Goal: Find contact information: Find contact information

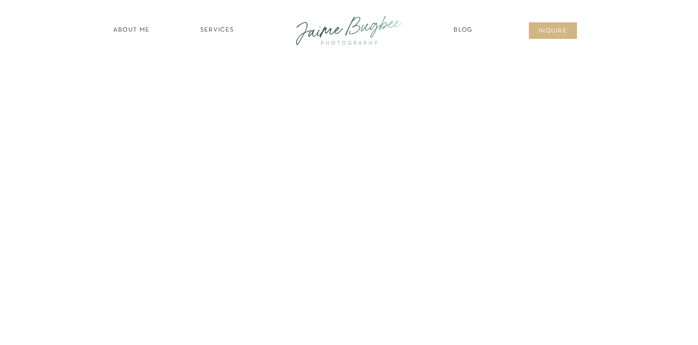
click at [130, 29] on nav "about ME" at bounding box center [131, 31] width 42 height 10
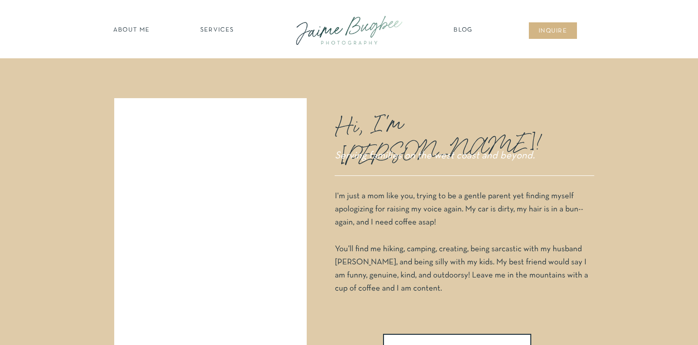
click at [139, 33] on nav "about ME" at bounding box center [131, 31] width 42 height 10
click at [228, 31] on nav "SERVICES" at bounding box center [217, 31] width 55 height 10
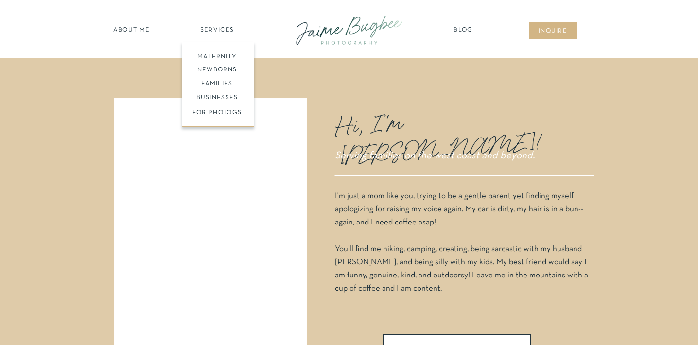
click at [216, 81] on nav "families" at bounding box center [217, 83] width 74 height 9
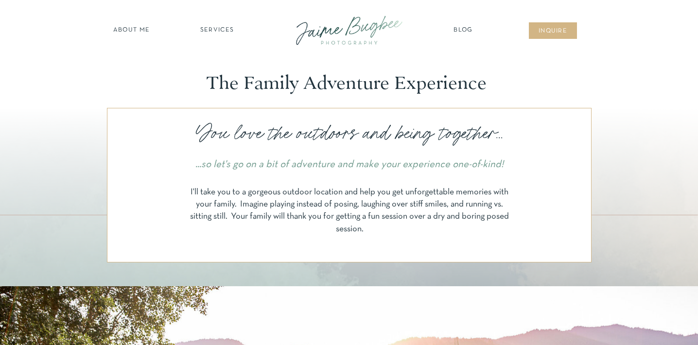
click at [130, 33] on nav "about ME" at bounding box center [131, 31] width 42 height 10
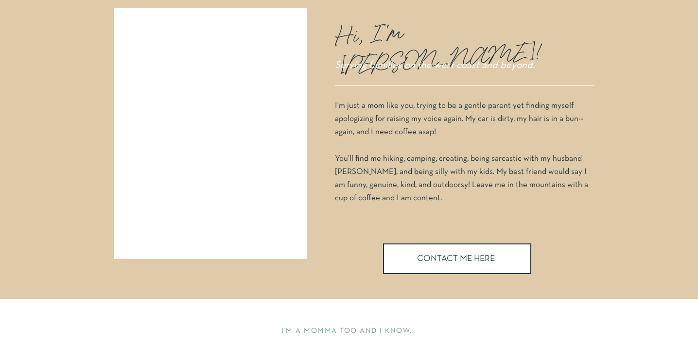
scroll to position [95, 0]
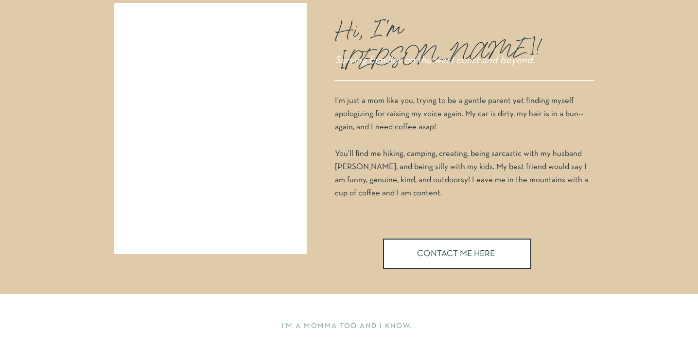
click at [408, 244] on div at bounding box center [457, 254] width 148 height 31
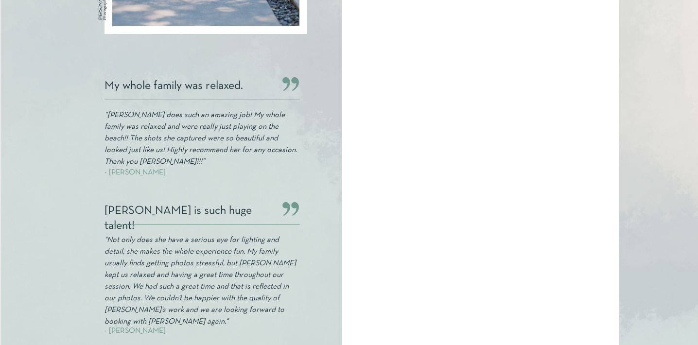
scroll to position [320, 0]
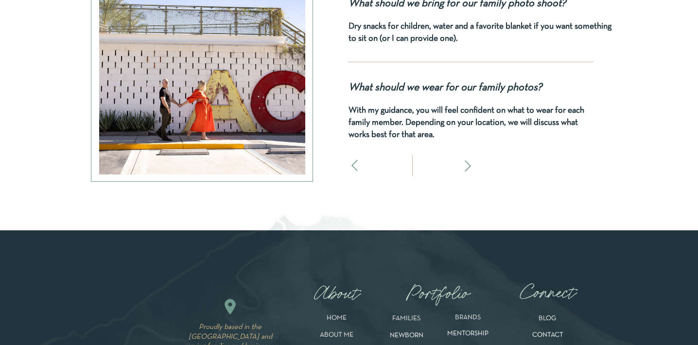
scroll to position [5026, 0]
